Goal: Task Accomplishment & Management: Manage account settings

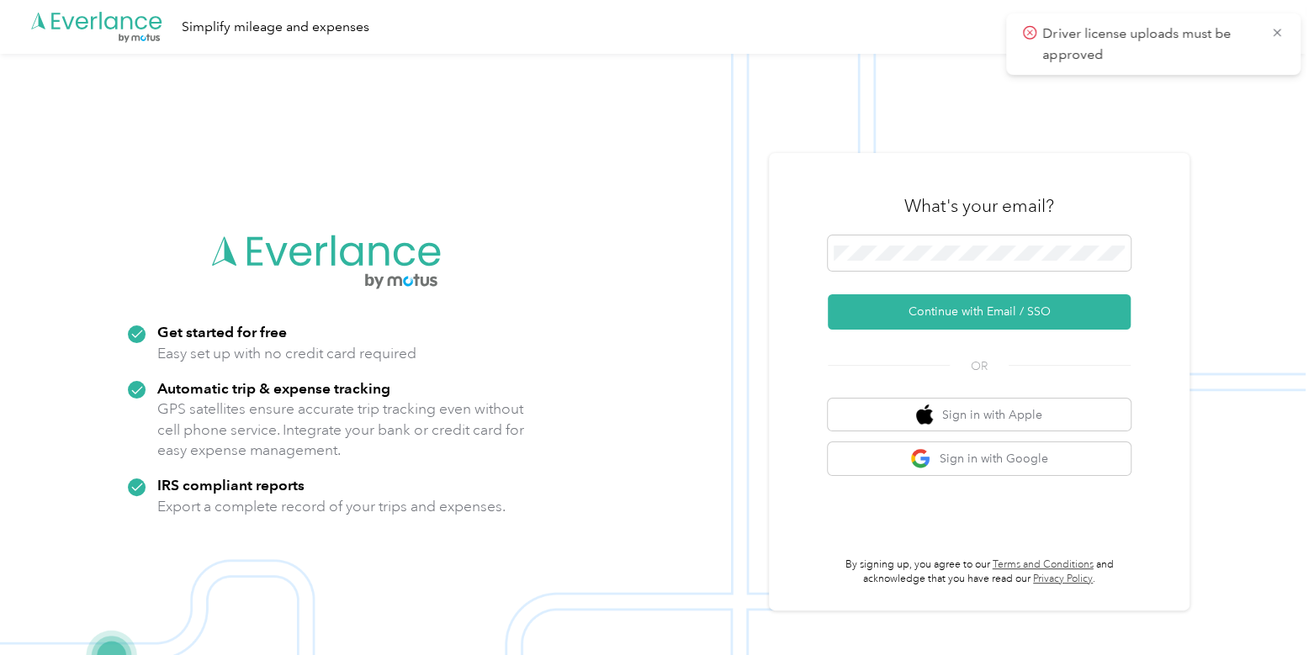
click at [904, 334] on div "What's your email? Continue with Email / SSO OR Sign in with Apple Sign in with…" at bounding box center [979, 382] width 303 height 411
click at [897, 321] on button "Continue with Email / SSO" at bounding box center [979, 311] width 303 height 35
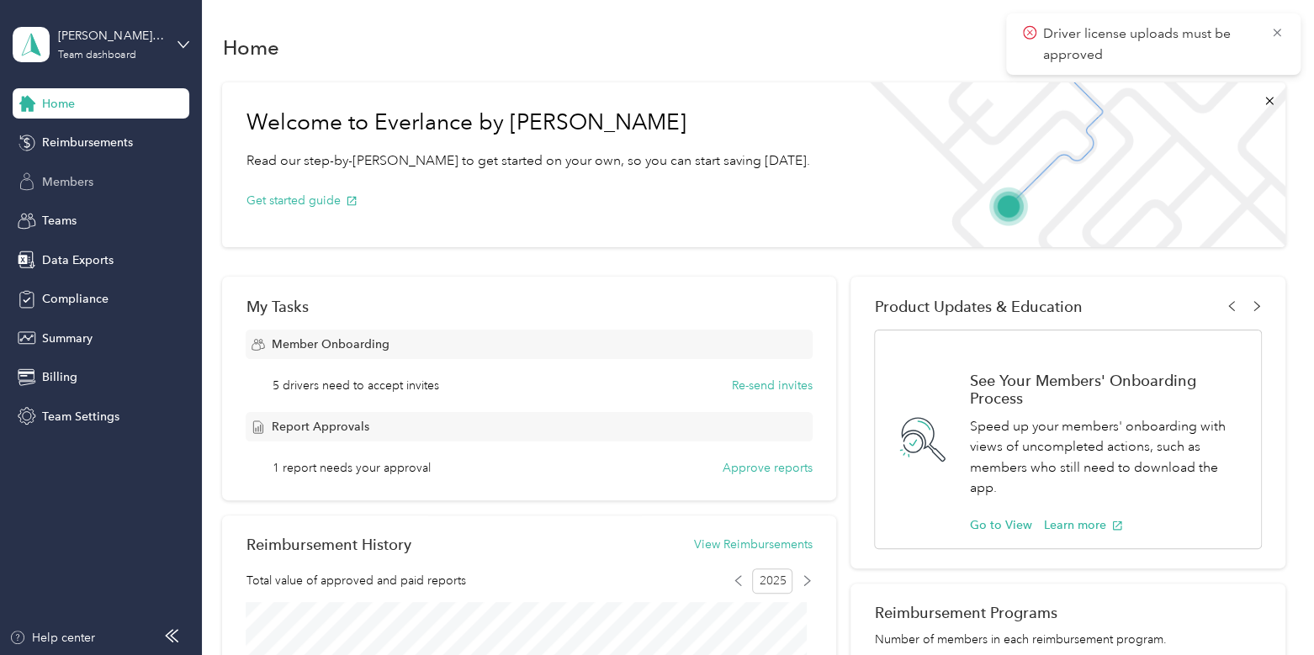
click at [103, 187] on div "Members" at bounding box center [101, 182] width 177 height 30
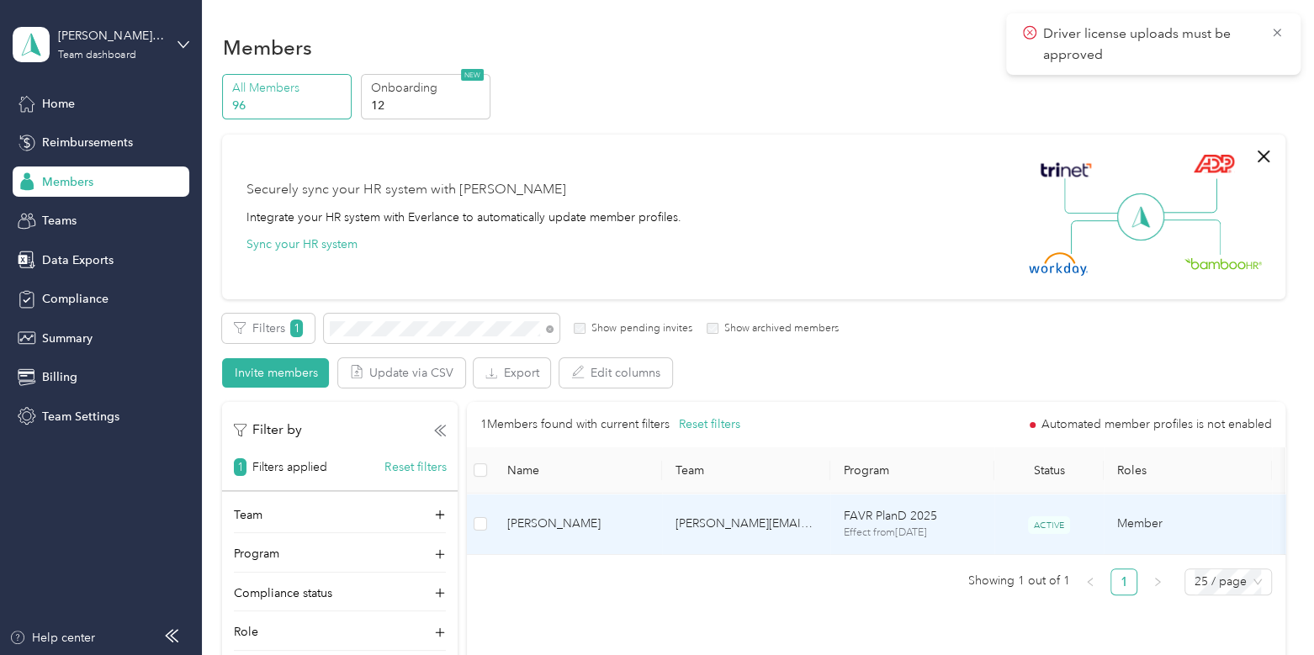
click at [606, 526] on span "[PERSON_NAME]" at bounding box center [577, 524] width 141 height 19
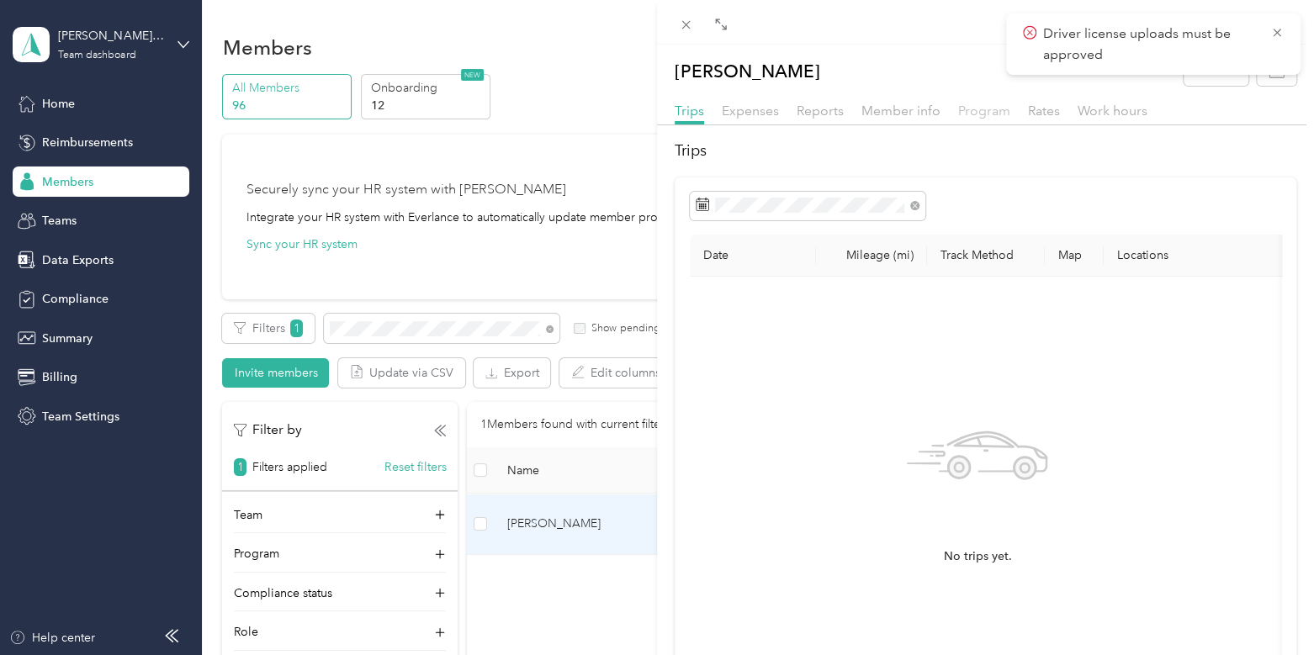
click at [969, 114] on span "Program" at bounding box center [984, 111] width 52 height 16
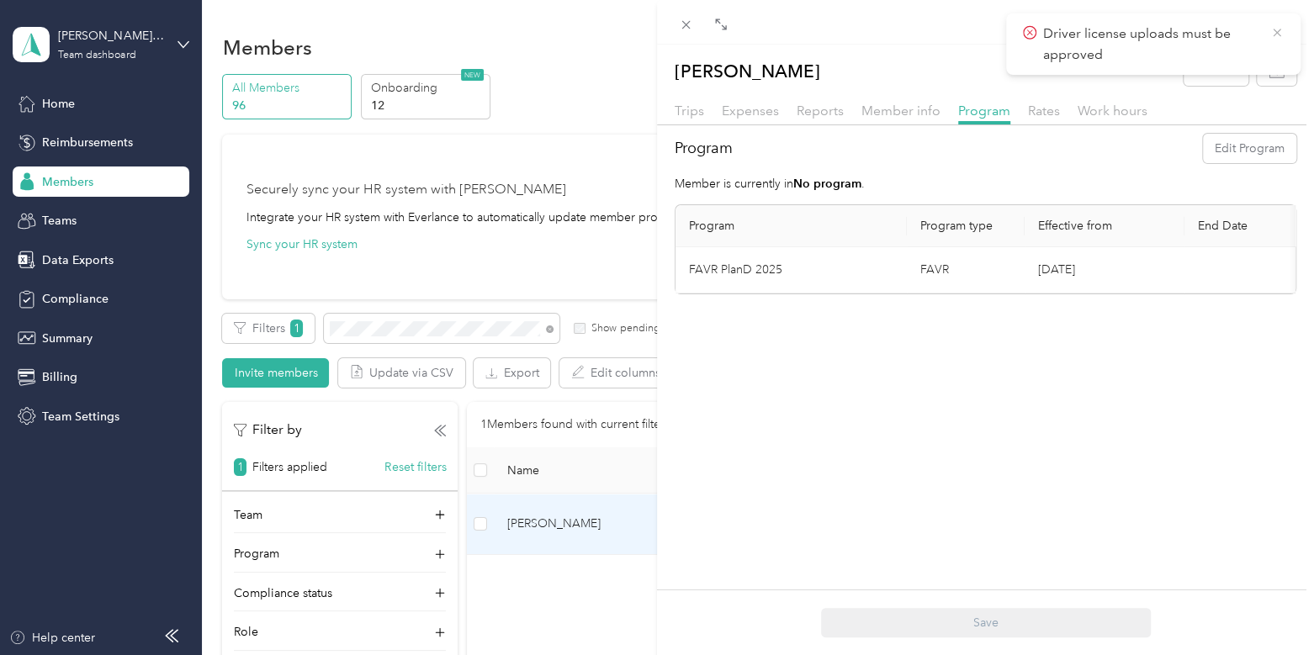
click at [1277, 28] on icon at bounding box center [1276, 32] width 13 height 15
